Goal: Transaction & Acquisition: Obtain resource

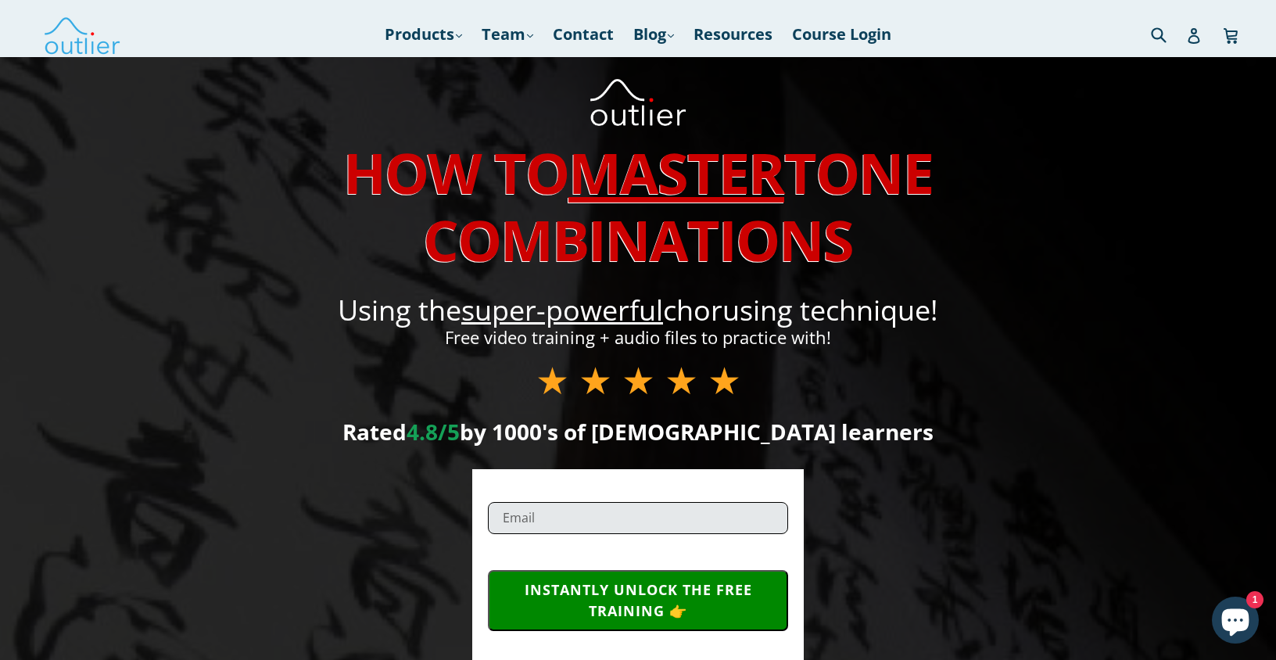
click at [583, 521] on input "email" at bounding box center [638, 518] width 300 height 32
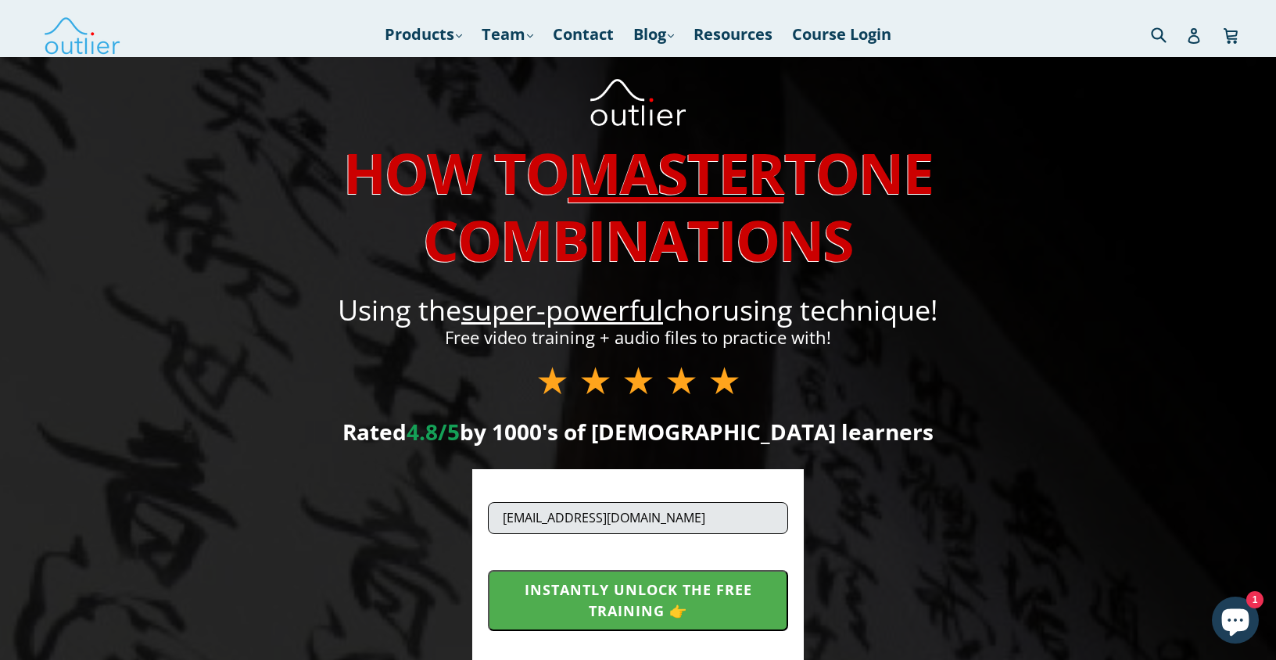
type input "stamecel@gmail.com"
click at [613, 605] on button "INSTANTLY UNLOCK THE FREE TRAINING 👉" at bounding box center [638, 600] width 300 height 61
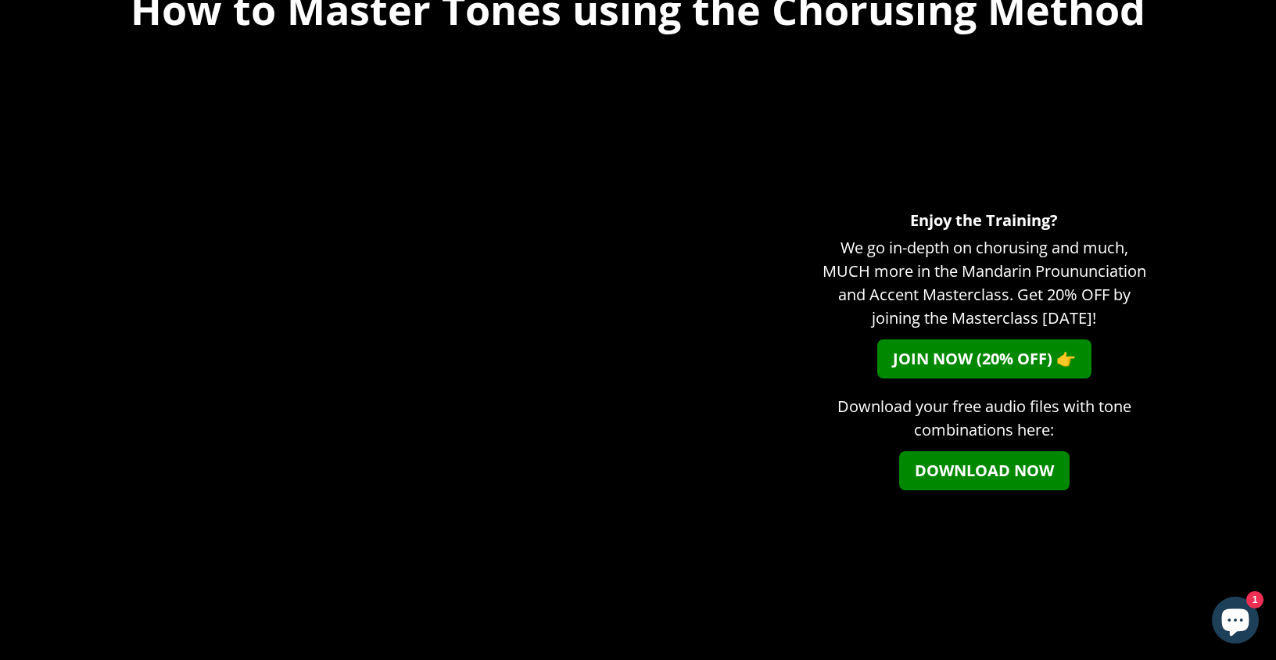
scroll to position [120, 0]
click at [1004, 471] on link "DOWNLOAD NOW" at bounding box center [984, 470] width 171 height 39
click at [869, 110] on div "Enjoy the Training? We go in-depth on chorusing and much, MUCH more in the Mand…" at bounding box center [984, 356] width 329 height 572
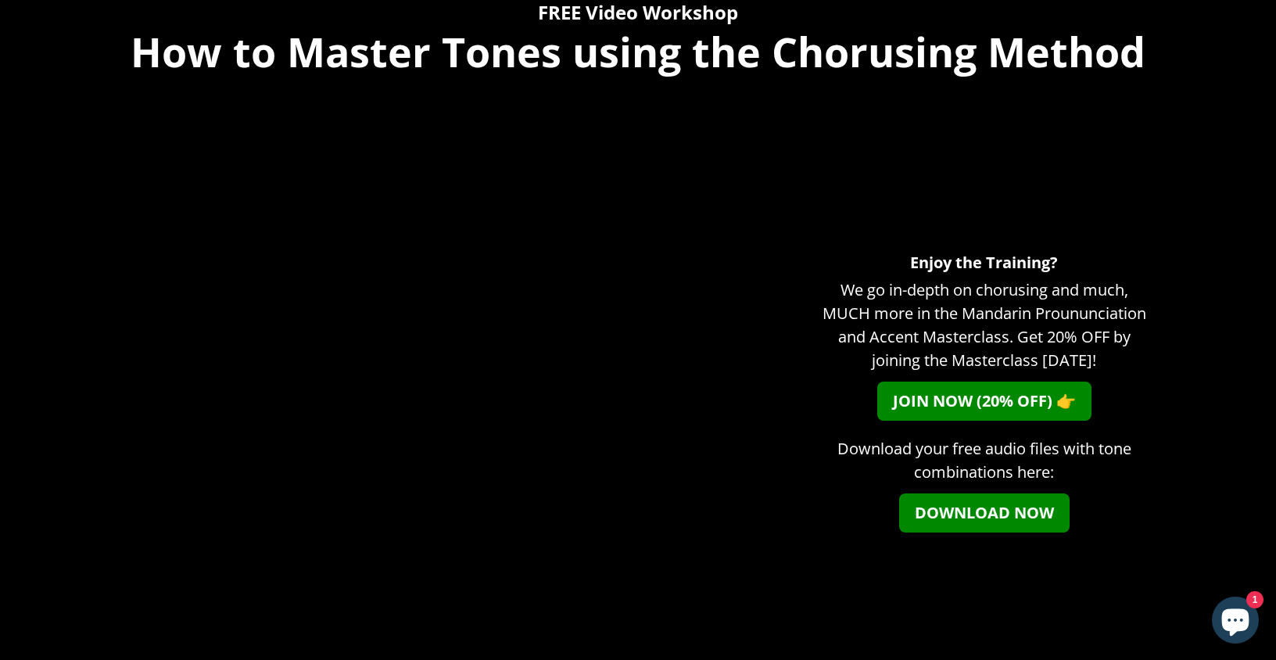
scroll to position [0, 0]
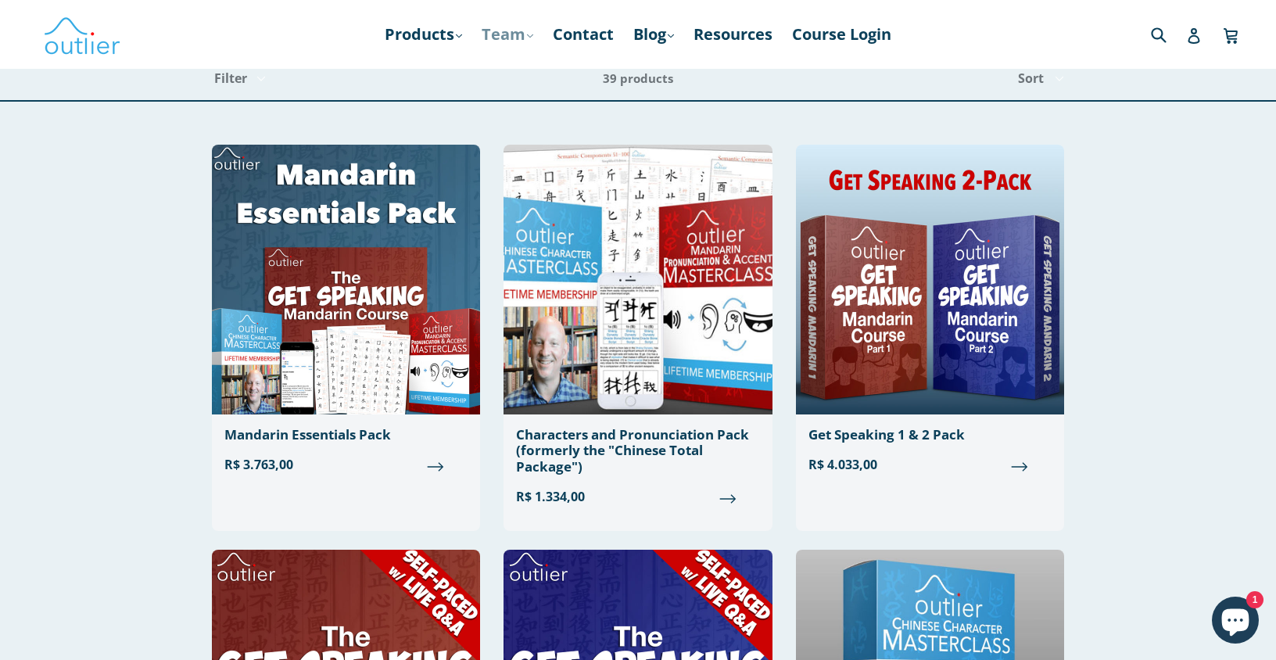
click at [507, 31] on link "Team .cls-1{fill:#231f20} expand" at bounding box center [507, 34] width 67 height 28
click at [758, 34] on link "Resources" at bounding box center [733, 34] width 95 height 28
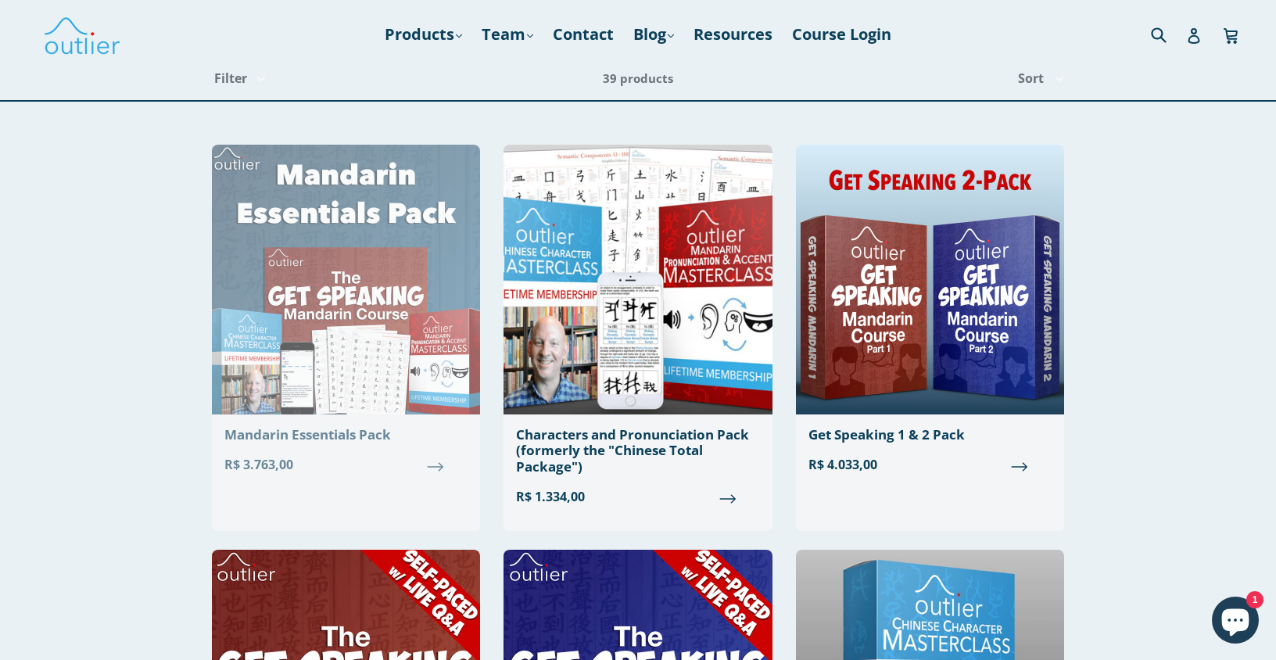
click at [433, 471] on span "R$ 3.763,00" at bounding box center [345, 464] width 243 height 19
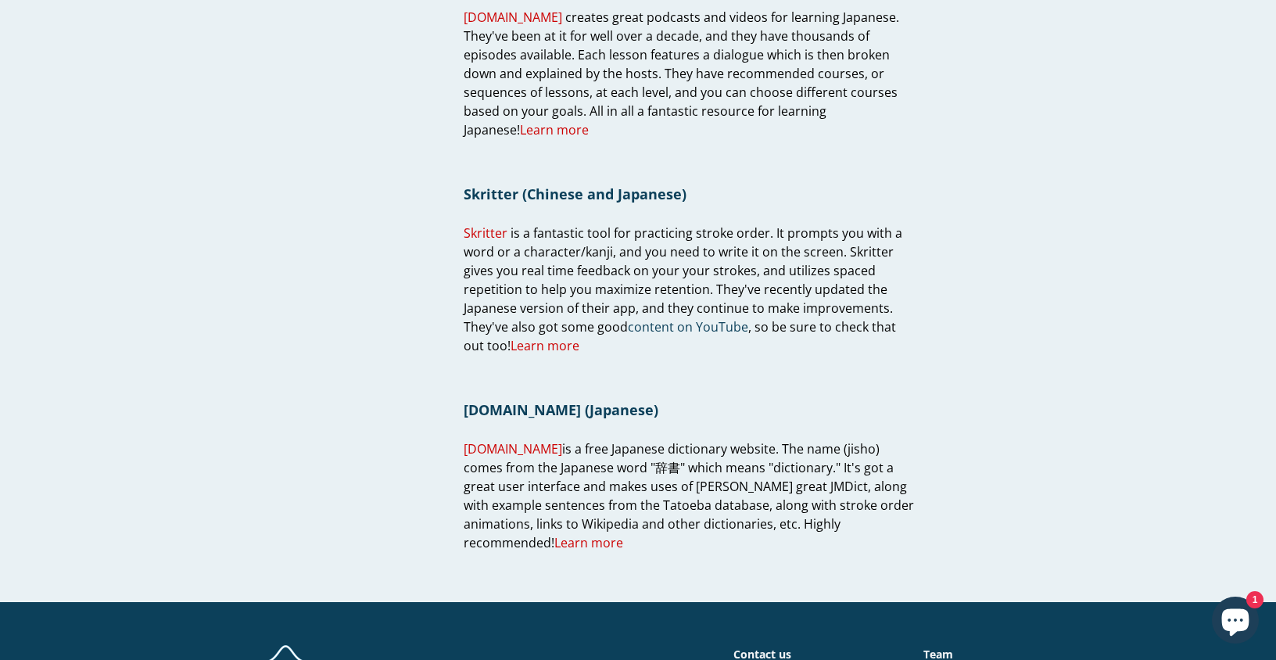
scroll to position [1601, 0]
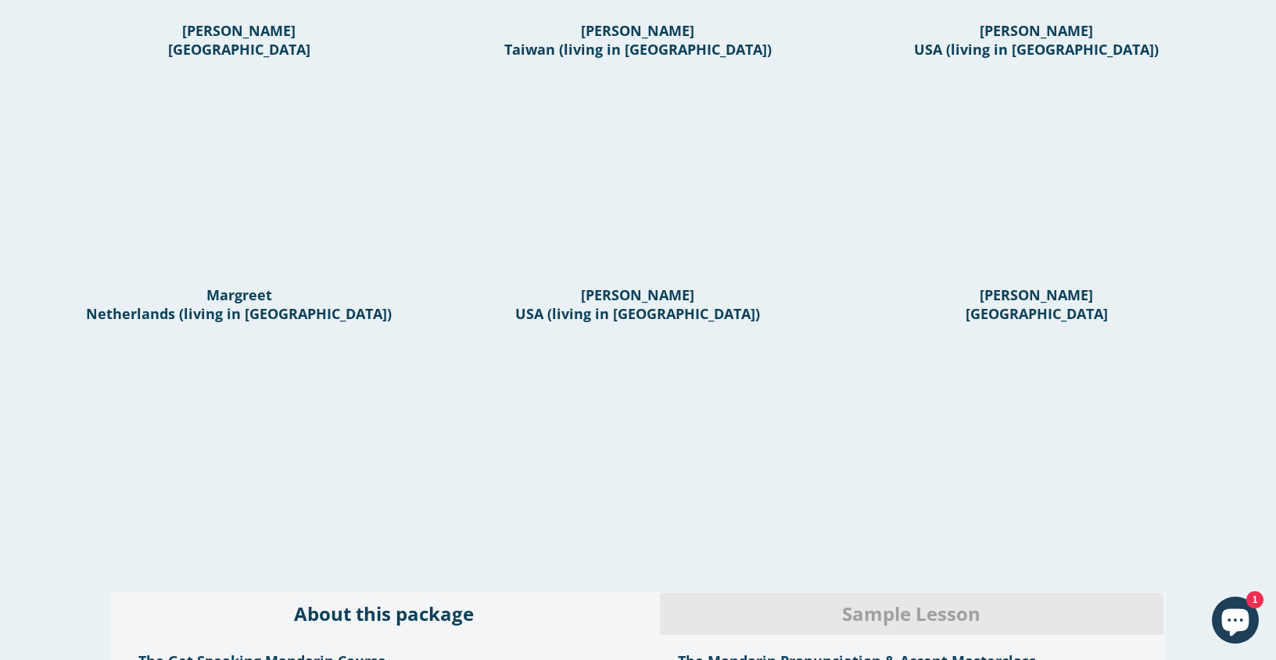
scroll to position [655, 0]
